Goal: Information Seeking & Learning: Understand process/instructions

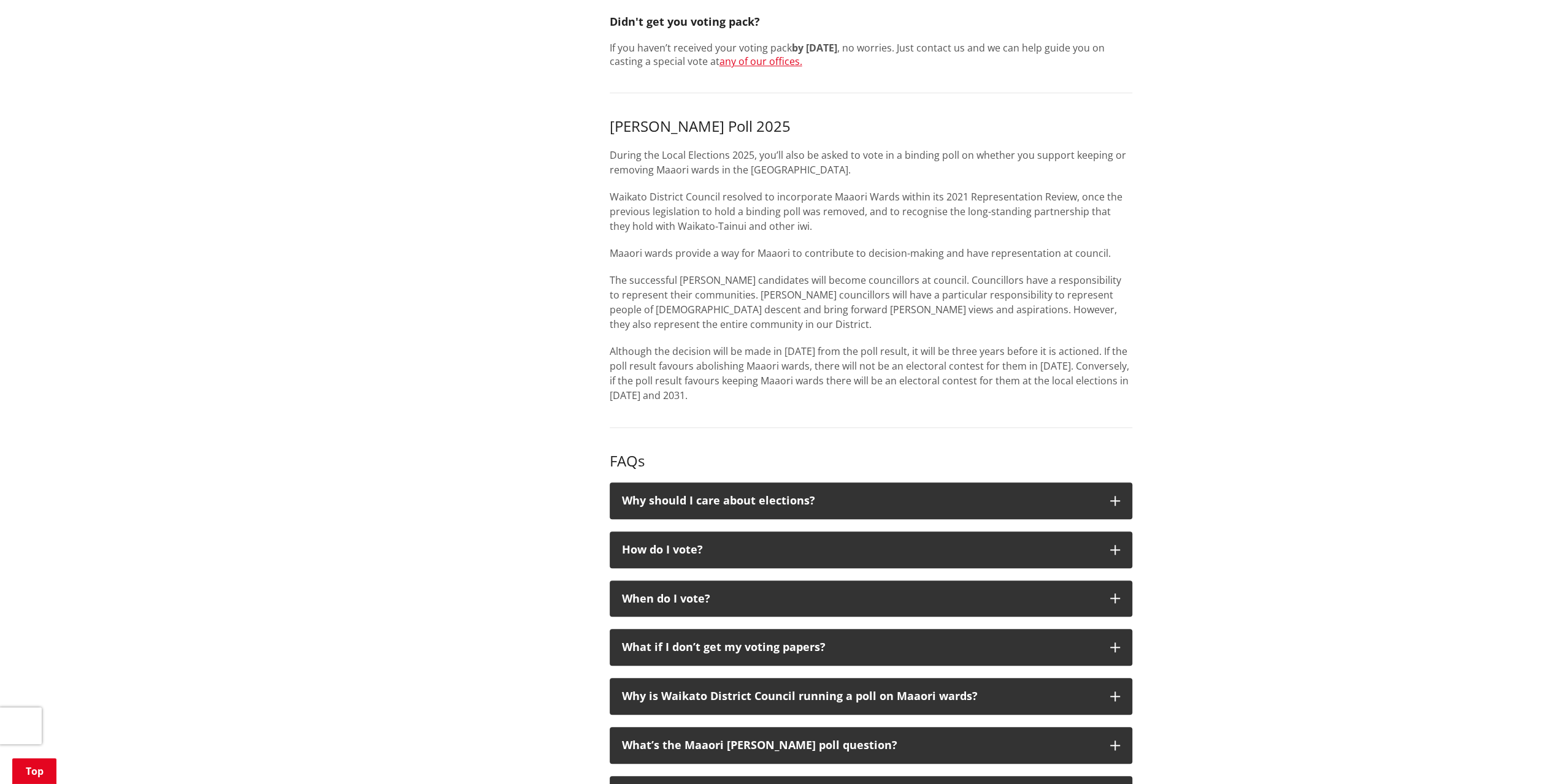
scroll to position [919, 0]
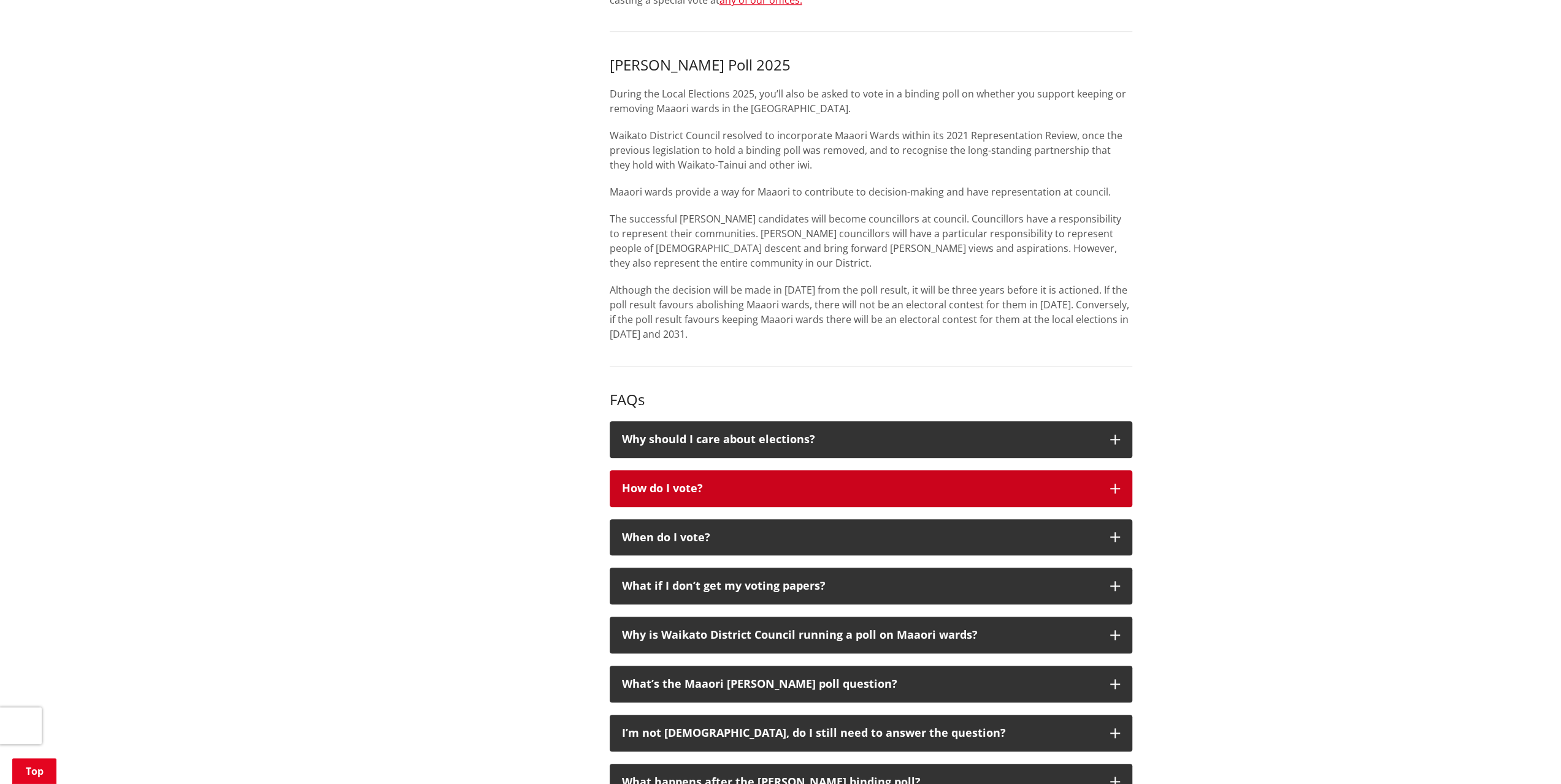
click at [629, 482] on div "How do I vote?" at bounding box center [860, 488] width 476 height 12
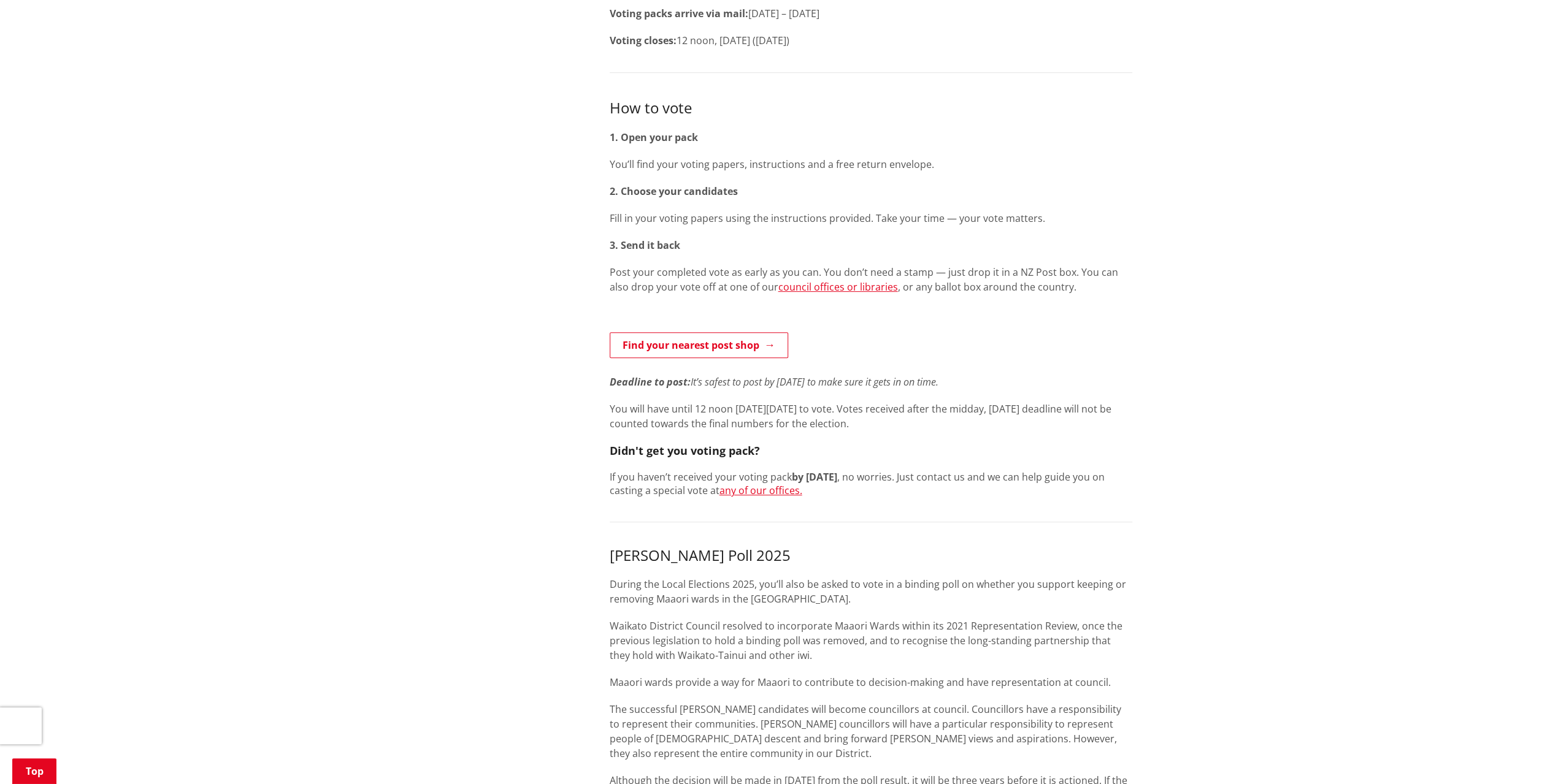
scroll to position [0, 0]
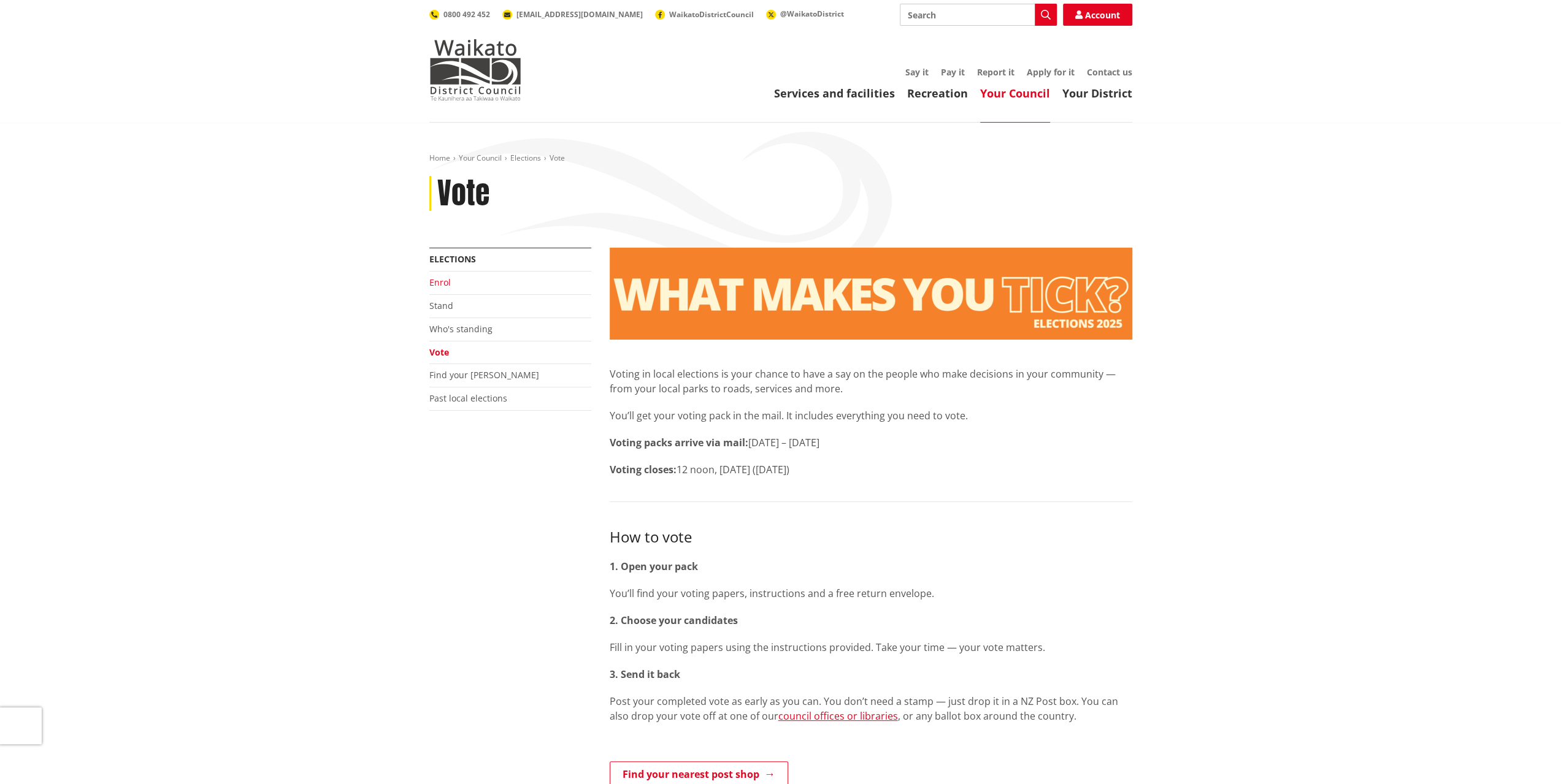
click at [445, 281] on link "Enrol" at bounding box center [440, 282] width 22 height 11
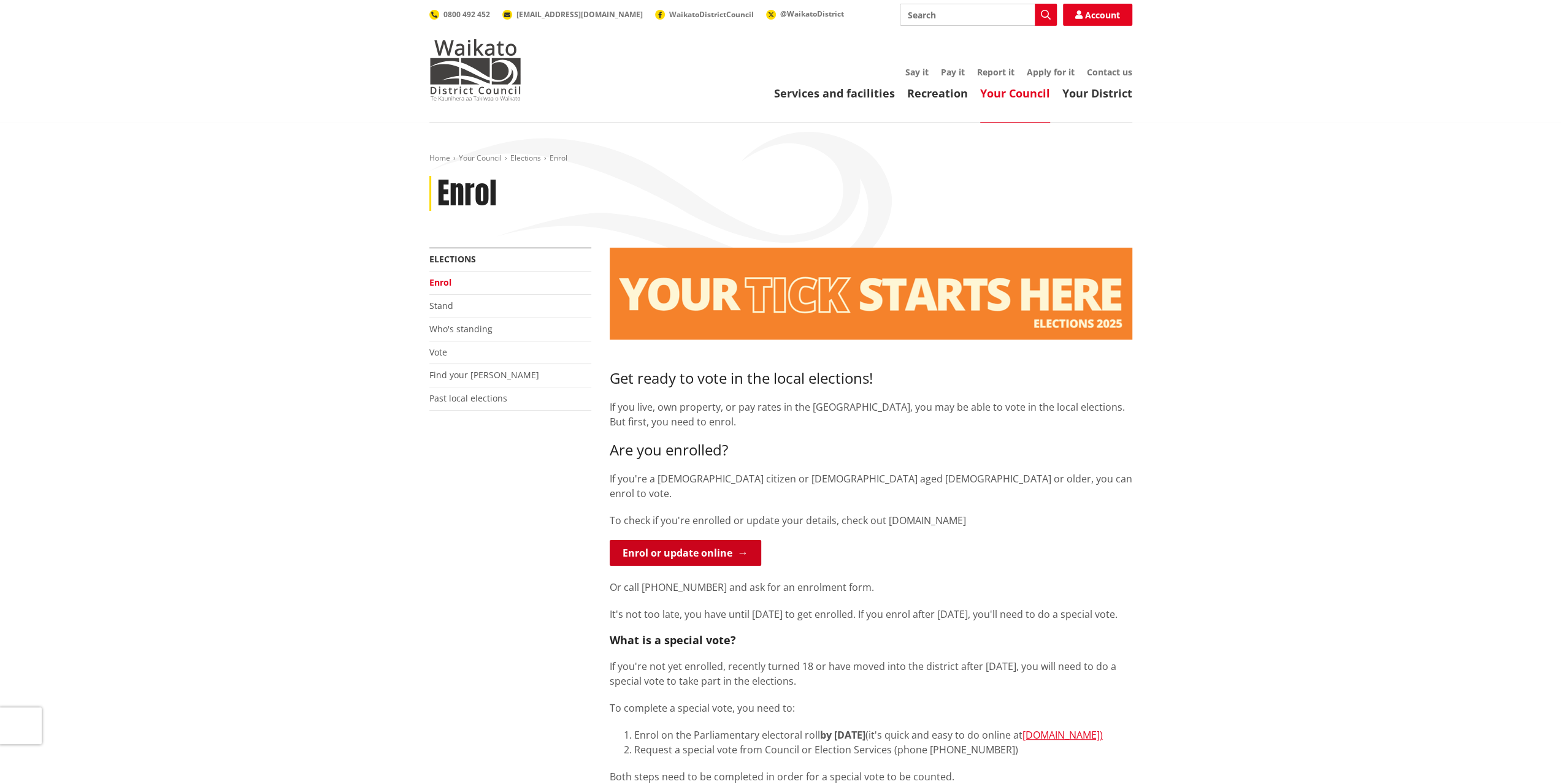
click at [658, 540] on link "Enrol or update online" at bounding box center [686, 553] width 152 height 26
